Goal: Task Accomplishment & Management: Complete application form

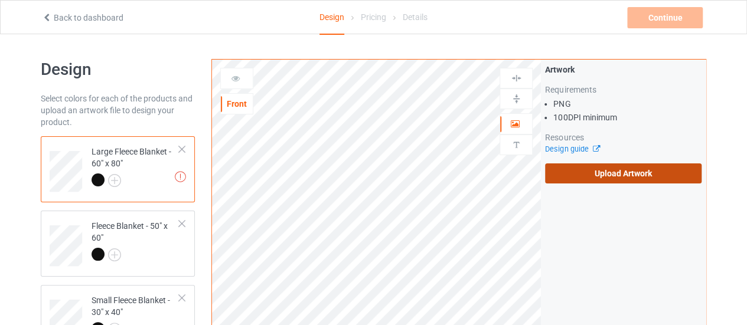
click at [577, 171] on label "Upload Artwork" at bounding box center [623, 174] width 157 height 20
click at [0, 0] on input "Upload Artwork" at bounding box center [0, 0] width 0 height 0
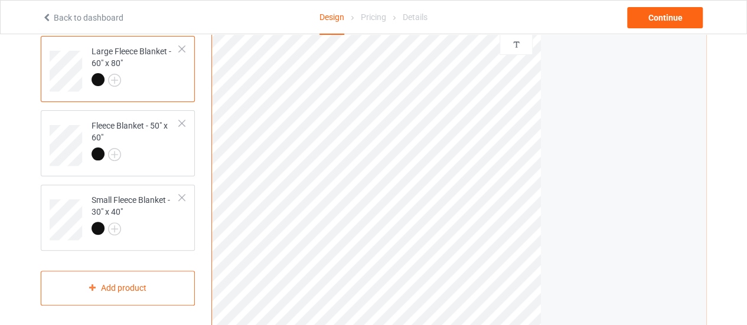
scroll to position [102, 0]
click at [137, 150] on div at bounding box center [136, 155] width 88 height 17
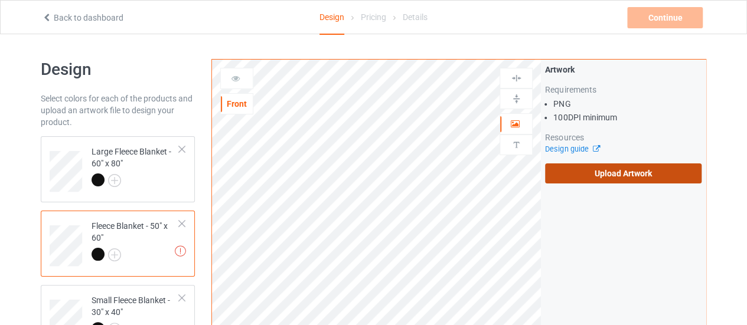
click at [582, 174] on label "Upload Artwork" at bounding box center [623, 174] width 157 height 20
click at [0, 0] on input "Upload Artwork" at bounding box center [0, 0] width 0 height 0
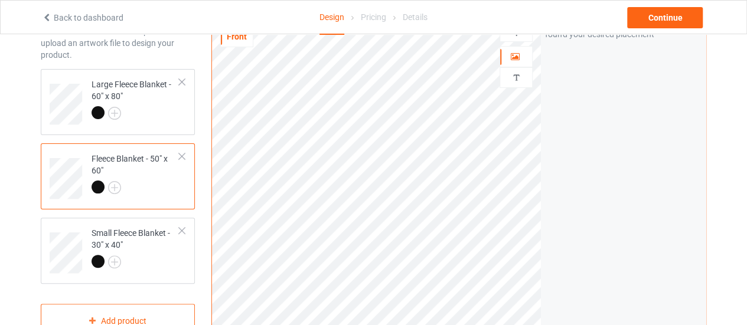
scroll to position [65, 0]
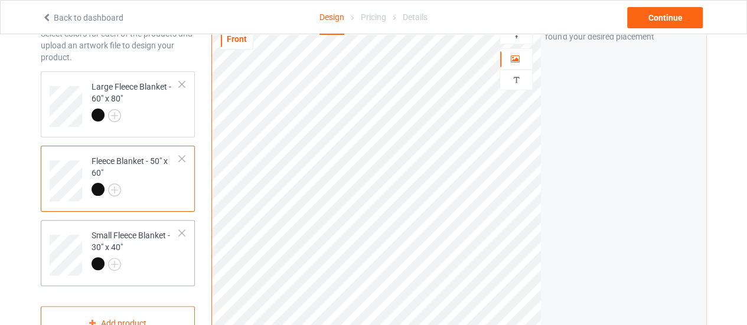
click at [177, 258] on div at bounding box center [136, 266] width 88 height 17
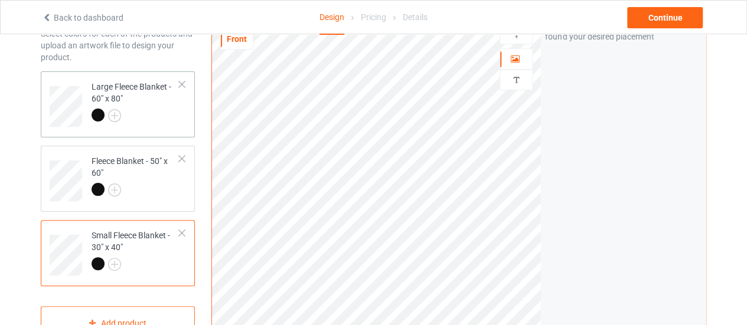
click at [168, 97] on div "Large Fleece Blanket - 60" x 80"" at bounding box center [136, 101] width 88 height 40
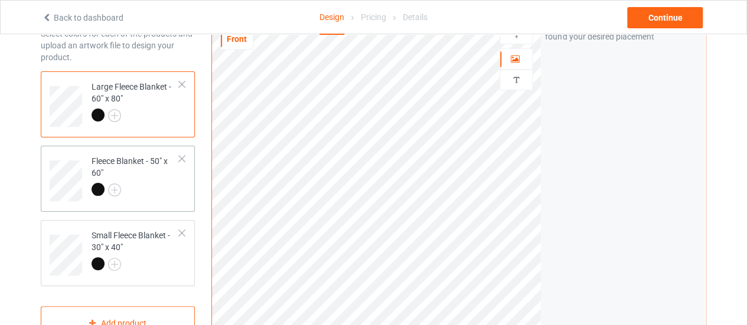
click at [169, 197] on div at bounding box center [136, 191] width 88 height 17
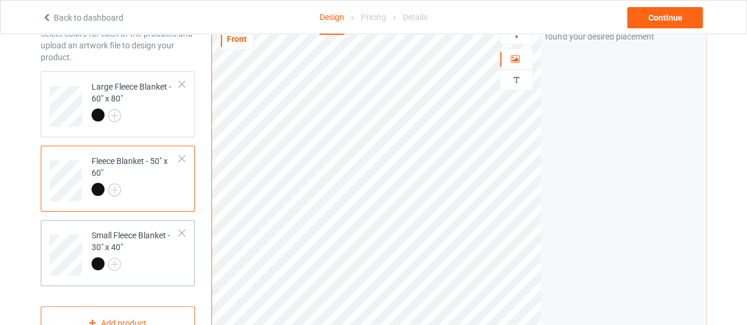
click at [168, 261] on div at bounding box center [136, 266] width 88 height 17
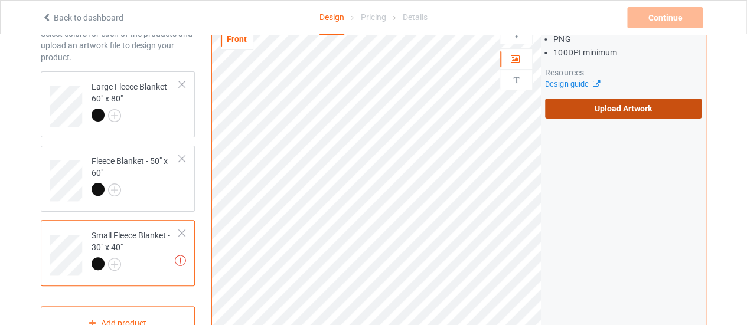
click at [562, 110] on label "Upload Artwork" at bounding box center [623, 109] width 157 height 20
click at [0, 0] on input "Upload Artwork" at bounding box center [0, 0] width 0 height 0
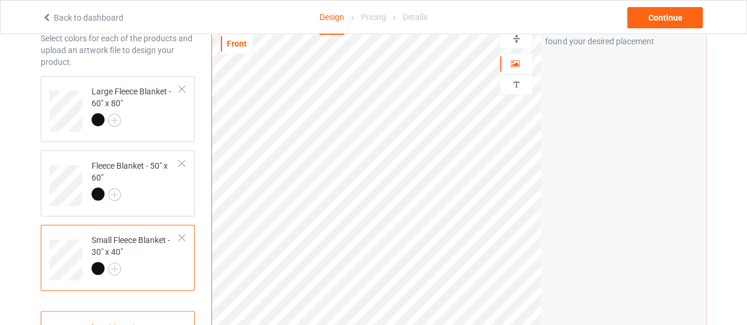
scroll to position [60, 0]
click at [163, 136] on div "Large Fleece Blanket - 60" x 80"" at bounding box center [118, 110] width 154 height 66
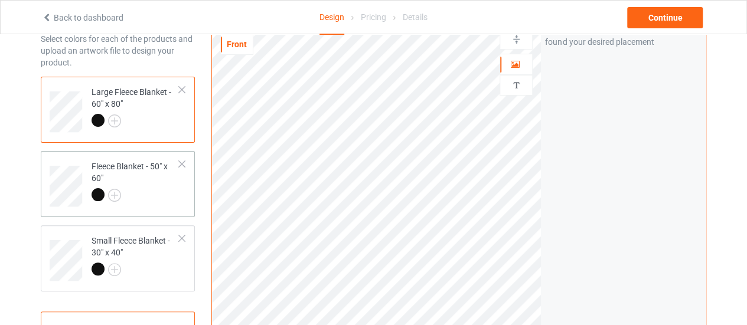
click at [161, 187] on div "Fleece Blanket - 50" x 60"" at bounding box center [136, 181] width 88 height 40
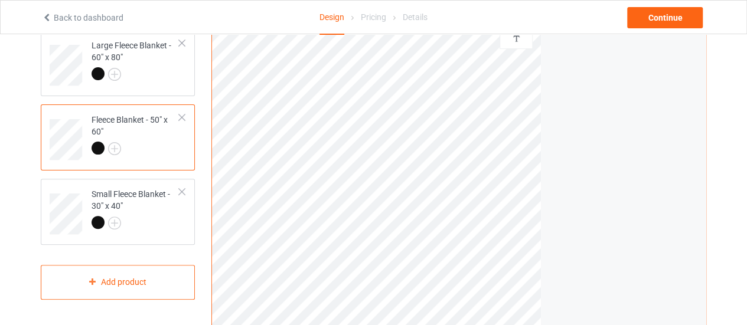
scroll to position [107, 0]
click at [656, 18] on div "Continue" at bounding box center [665, 17] width 76 height 21
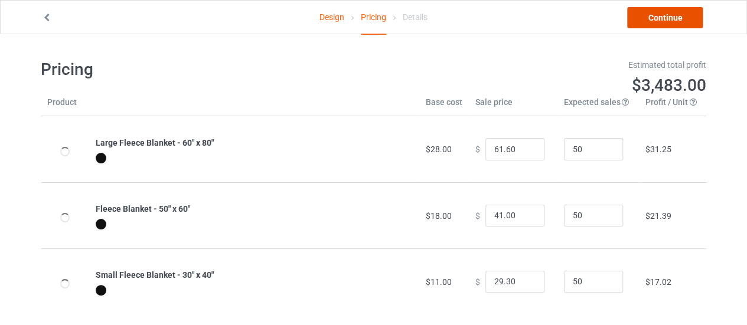
click at [656, 18] on link "Continue" at bounding box center [665, 17] width 76 height 21
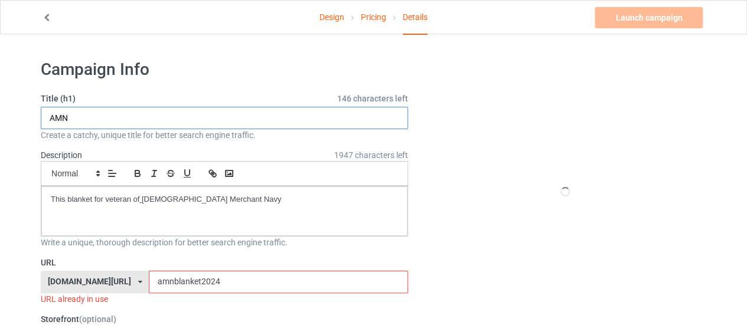
drag, startPoint x: 70, startPoint y: 126, endPoint x: 44, endPoint y: 115, distance: 28.9
click at [44, 115] on input "AMN" at bounding box center [224, 118] width 367 height 22
type input "BMN"
drag, startPoint x: 138, startPoint y: 280, endPoint x: 110, endPoint y: 275, distance: 28.7
click at [110, 275] on div "[DOMAIN_NAME][URL] [DOMAIN_NAME][URL] [DOMAIN_NAME][URL] 628cf994452c5e0035e481…" at bounding box center [224, 282] width 367 height 22
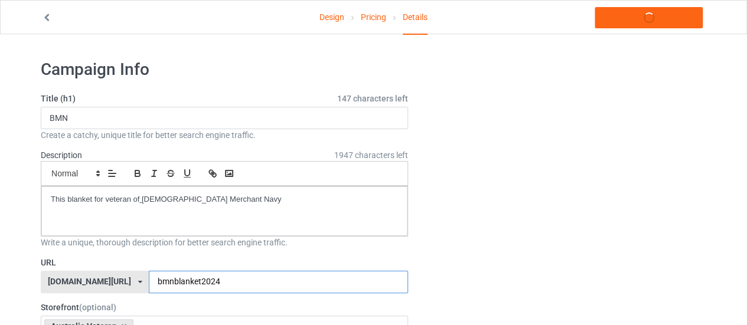
click at [200, 285] on input "bmnblanket2024" at bounding box center [278, 282] width 259 height 22
type input "bmnblanket2025"
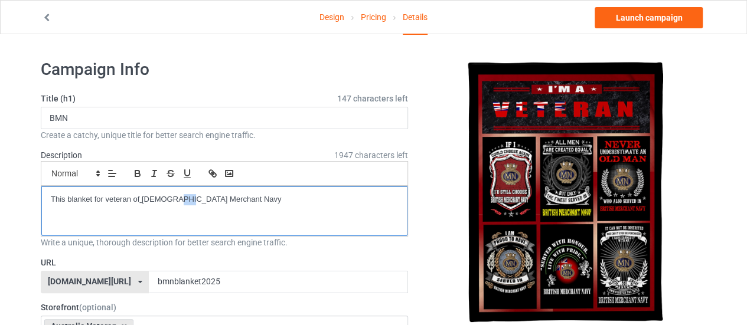
drag, startPoint x: 182, startPoint y: 203, endPoint x: 171, endPoint y: 196, distance: 13.0
click at [171, 196] on p "This blanket for veteran of [DEMOGRAPHIC_DATA] Merchant Navy" at bounding box center [224, 199] width 347 height 11
drag, startPoint x: 238, startPoint y: 194, endPoint x: 141, endPoint y: 203, distance: 97.9
click at [141, 203] on p "This blanket for veteran of [DEMOGRAPHIC_DATA] Merchant Navy" at bounding box center [224, 199] width 347 height 11
click at [180, 200] on p "This blanket for veteran of [DEMOGRAPHIC_DATA] Merchant Navy" at bounding box center [224, 199] width 347 height 11
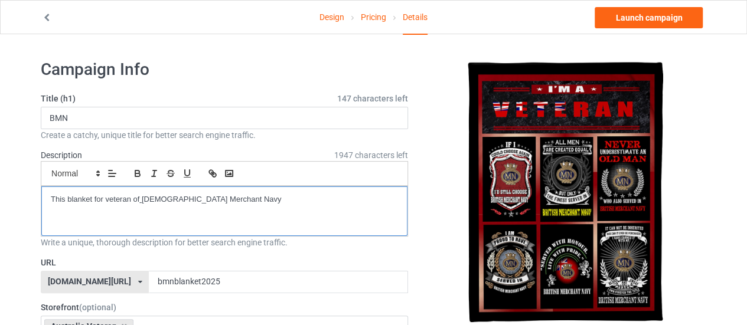
click at [180, 200] on p "This blanket for veteran of [DEMOGRAPHIC_DATA] Merchant Navy" at bounding box center [224, 199] width 347 height 11
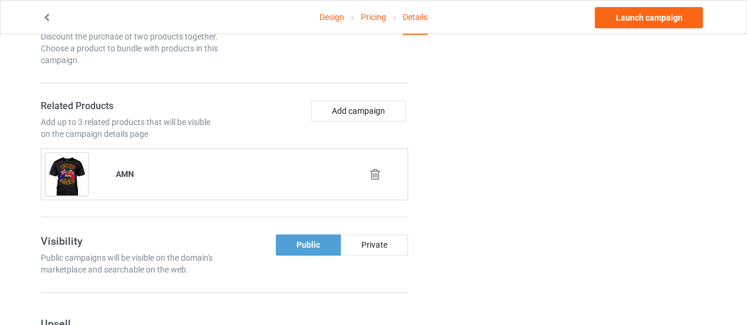
scroll to position [657, 0]
click at [376, 173] on icon at bounding box center [375, 174] width 15 height 12
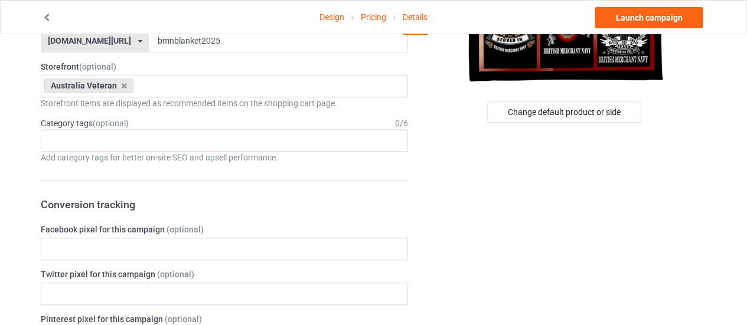
scroll to position [239, 0]
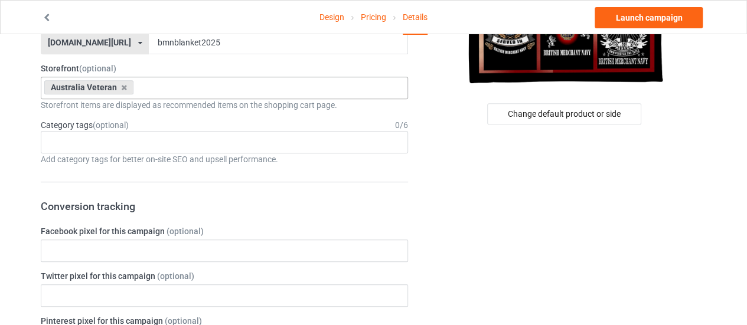
click at [125, 87] on div "Australia Veteran" at bounding box center [88, 87] width 89 height 14
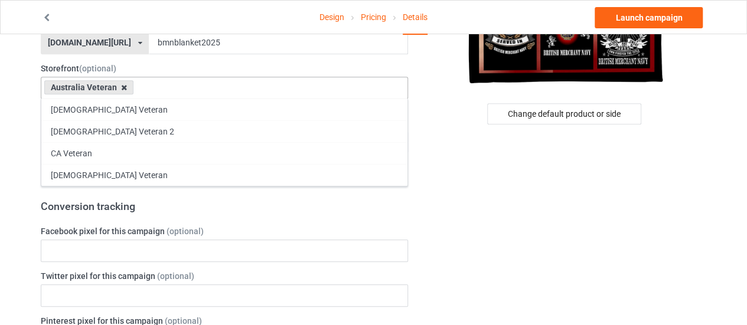
click at [122, 84] on icon at bounding box center [124, 88] width 6 height 8
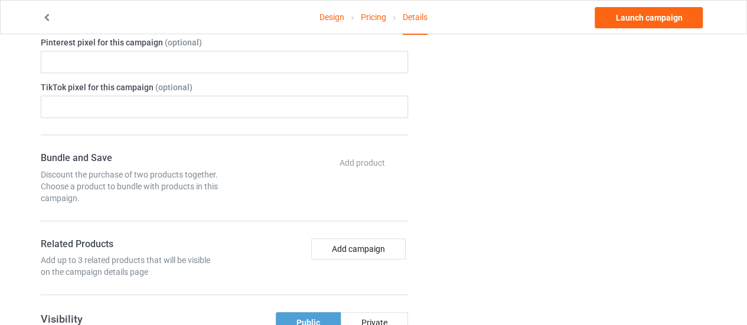
scroll to position [522, 0]
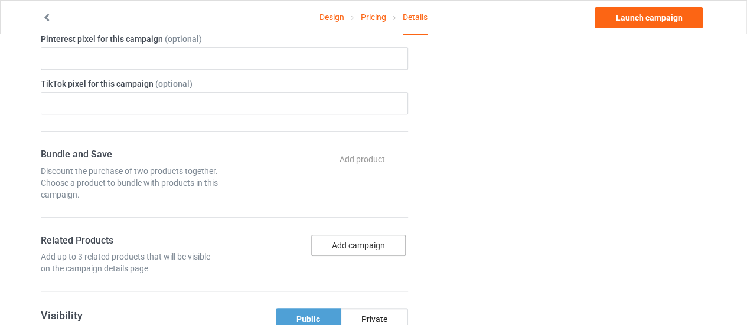
click at [328, 247] on button "Add campaign" at bounding box center [358, 245] width 95 height 21
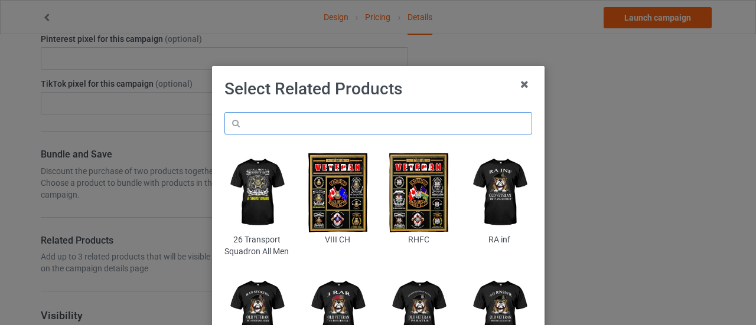
click at [249, 129] on input "text" at bounding box center [378, 123] width 308 height 22
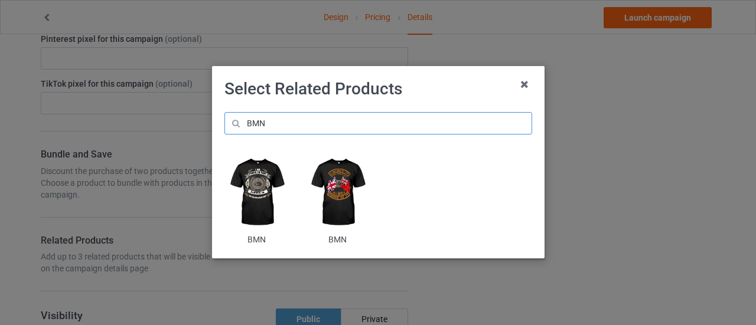
type input "BMN"
click at [266, 213] on img at bounding box center [256, 192] width 64 height 80
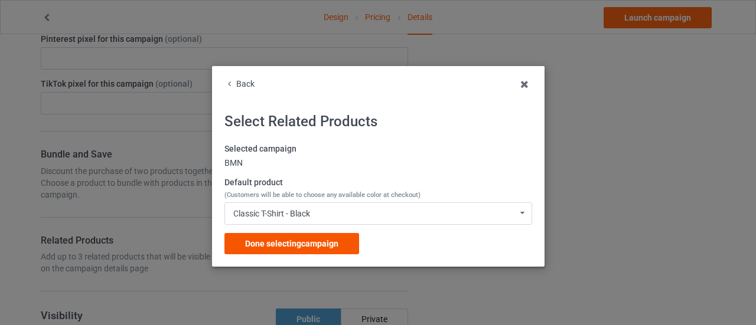
click at [288, 240] on span "Done selecting campaign" at bounding box center [291, 243] width 93 height 9
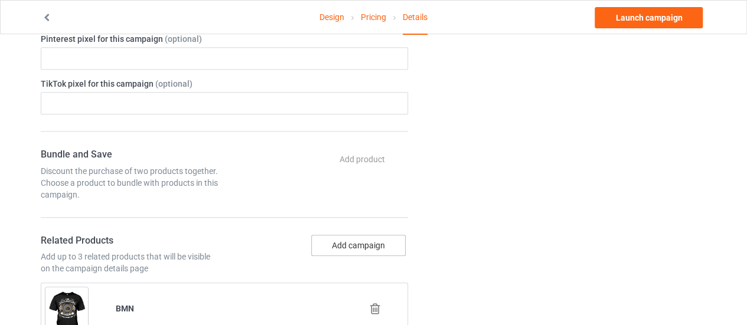
click at [322, 235] on button "Add campaign" at bounding box center [358, 245] width 95 height 21
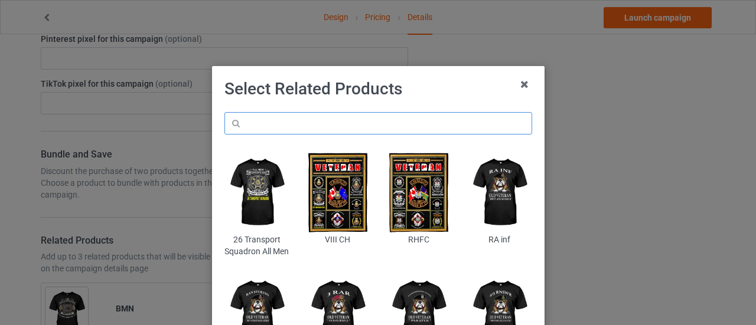
click at [287, 119] on input "text" at bounding box center [378, 123] width 308 height 22
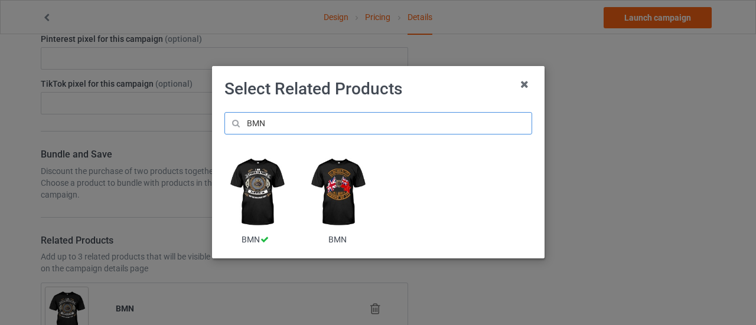
type input "BMN"
click at [341, 188] on img at bounding box center [337, 192] width 64 height 80
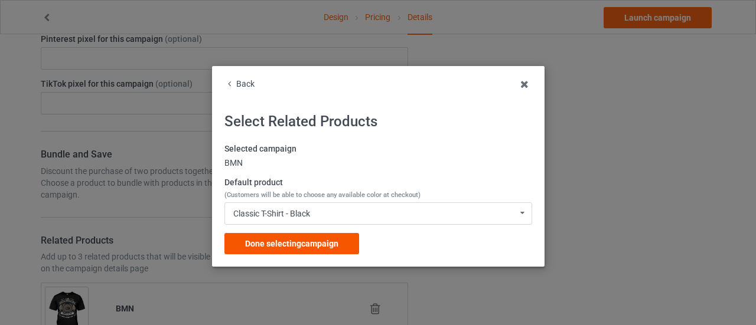
click at [302, 239] on span "Done selecting campaign" at bounding box center [291, 243] width 93 height 9
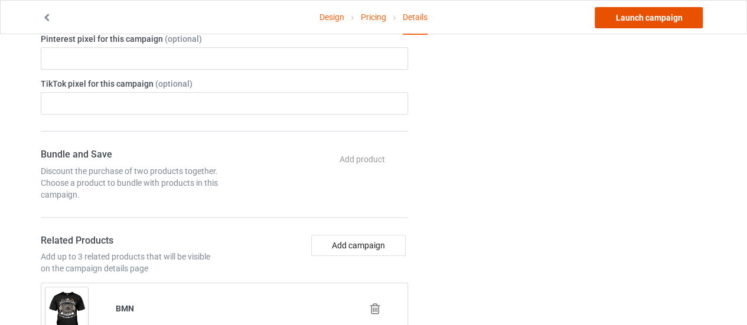
click at [610, 23] on link "Launch campaign" at bounding box center [649, 17] width 108 height 21
